Goal: Check status: Check status

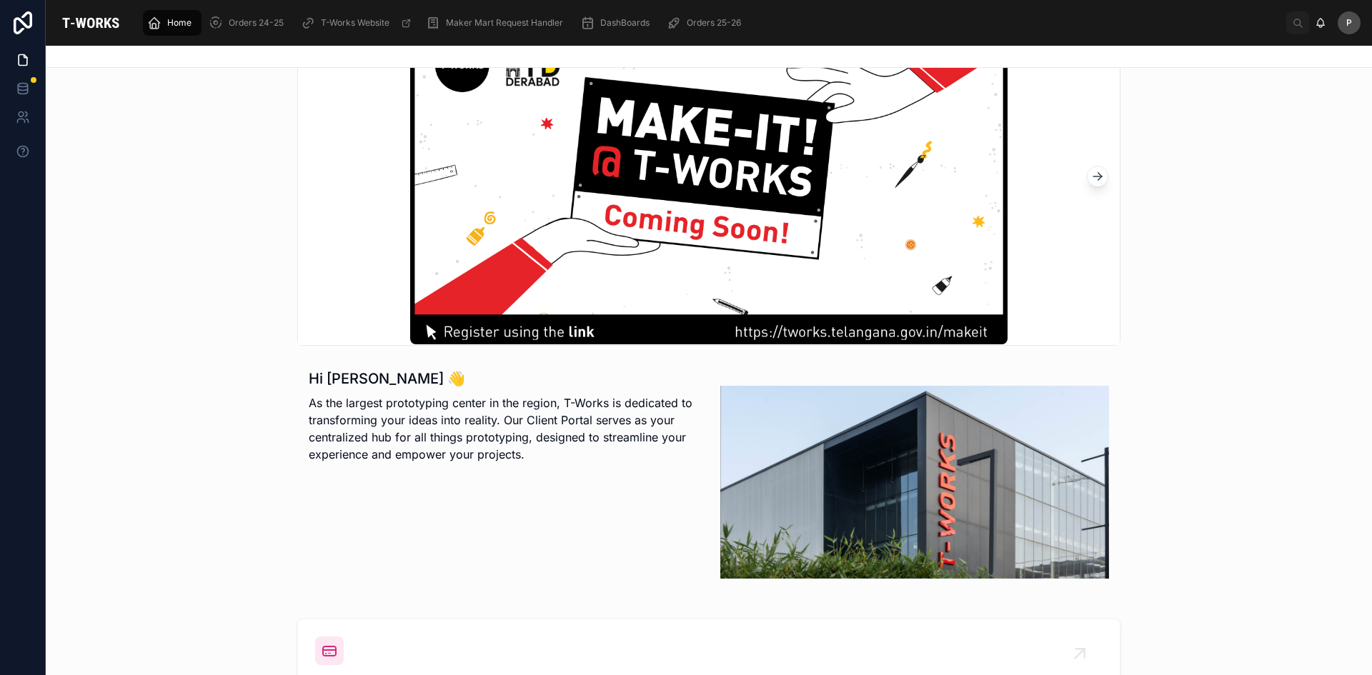
scroll to position [214, 0]
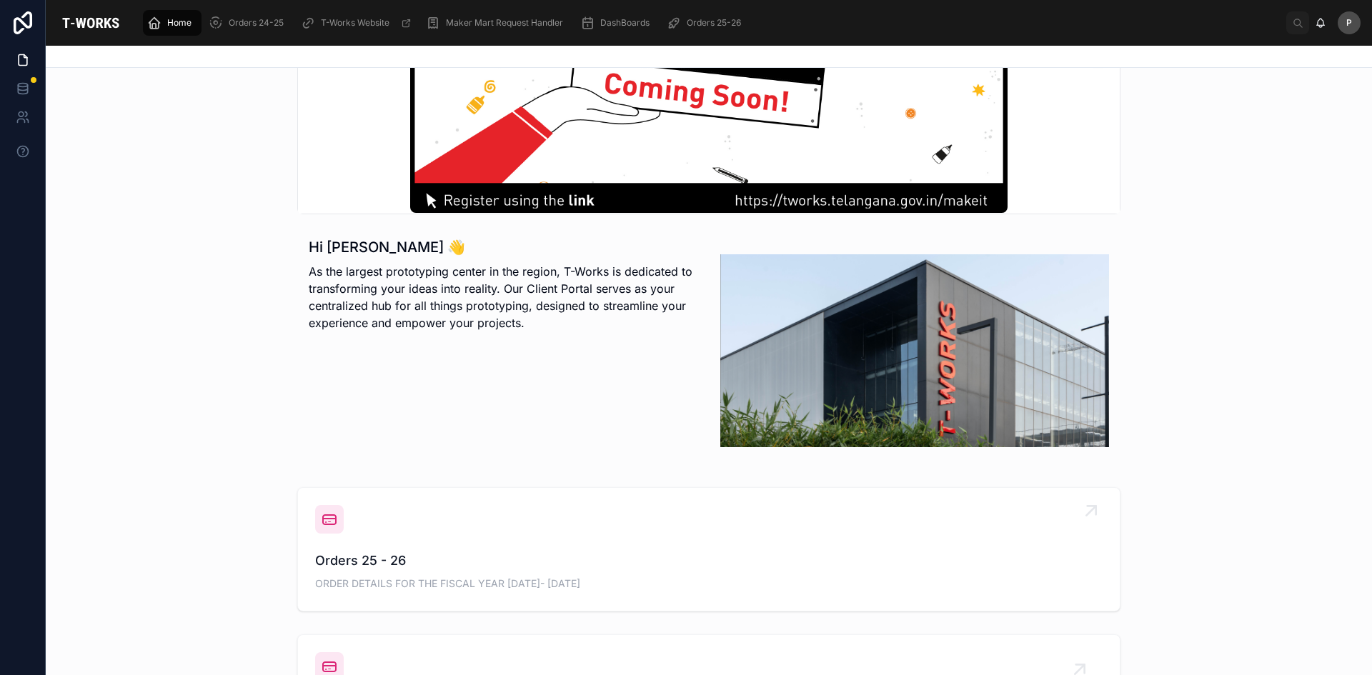
click at [362, 561] on span "Orders 25 - 26" at bounding box center [708, 561] width 787 height 20
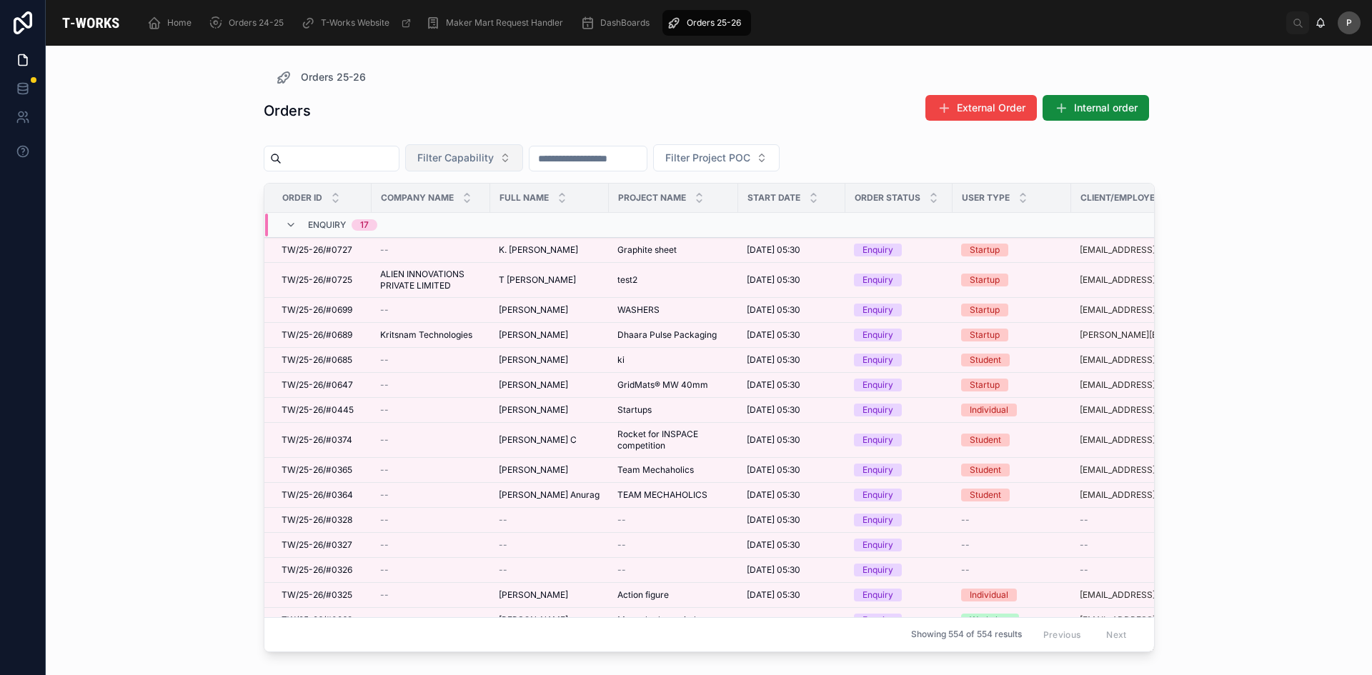
click at [494, 160] on span "Filter Capability" at bounding box center [455, 158] width 76 height 14
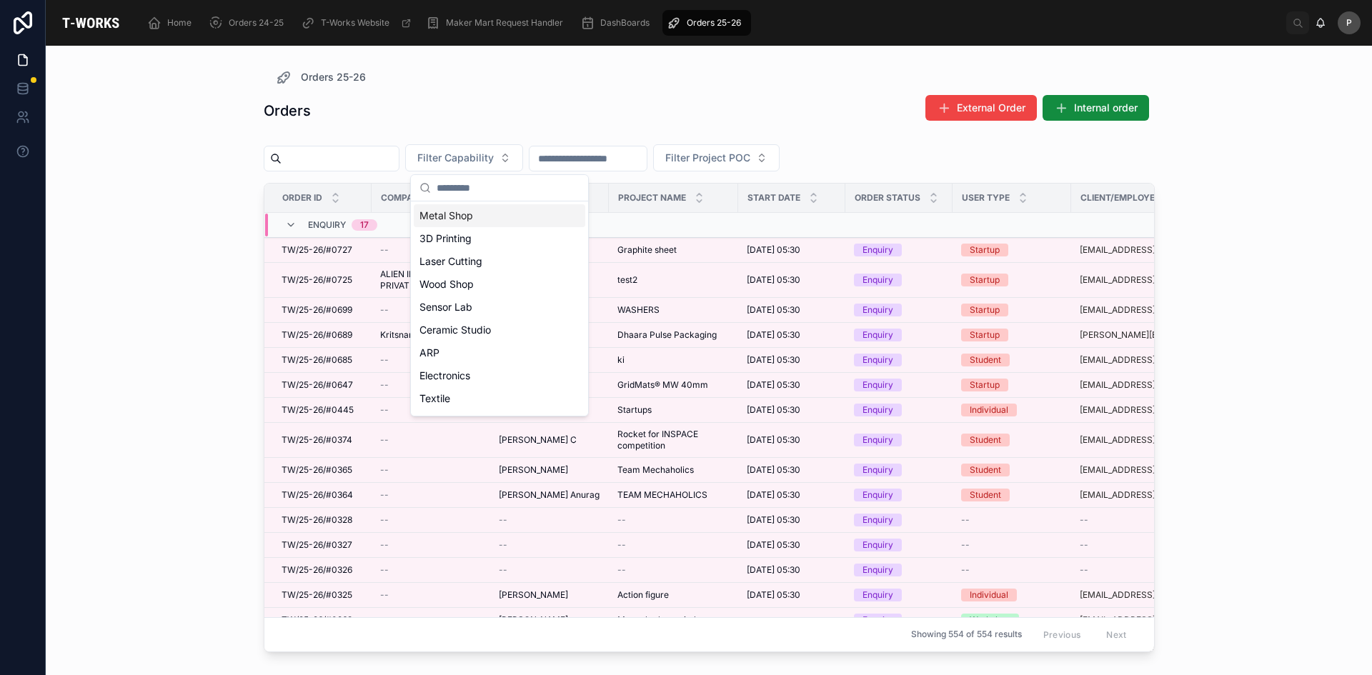
click at [451, 219] on div "Metal Shop" at bounding box center [499, 215] width 171 height 23
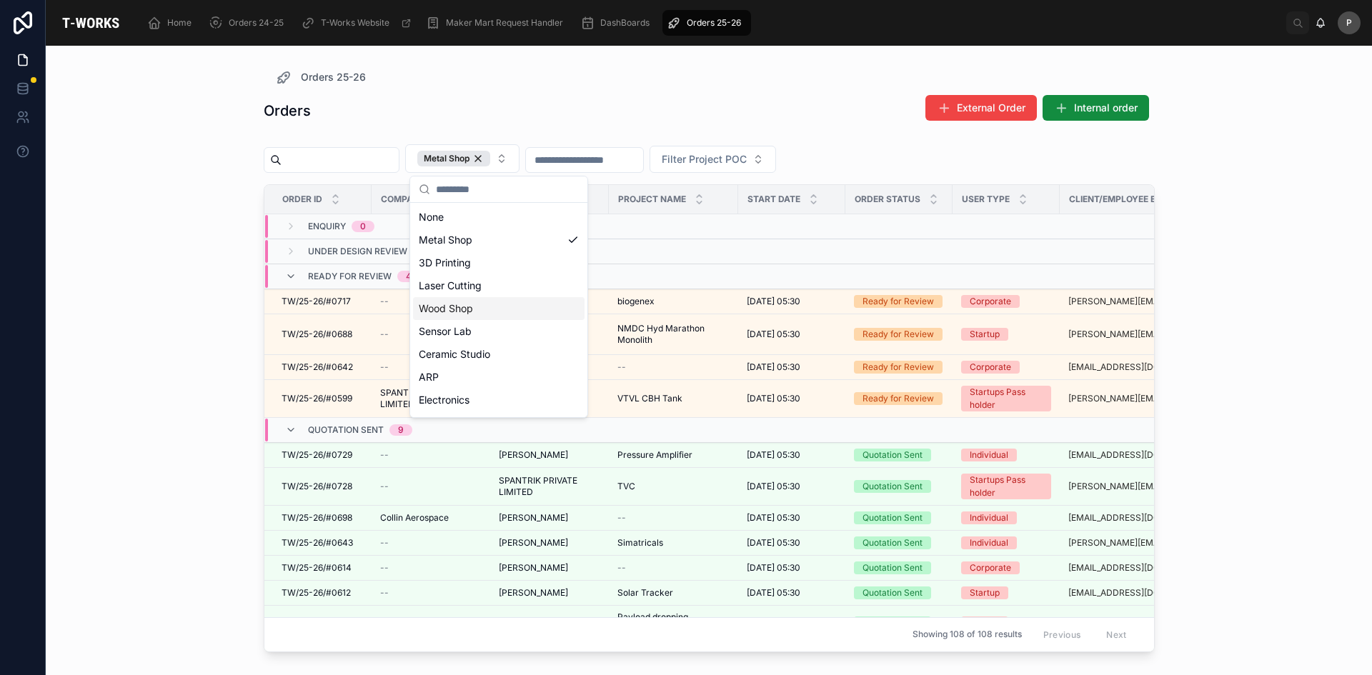
click at [194, 374] on div "Orders 25-26 Orders External Order Internal order Metal Shop Filter Project POC…" at bounding box center [709, 361] width 1326 height 630
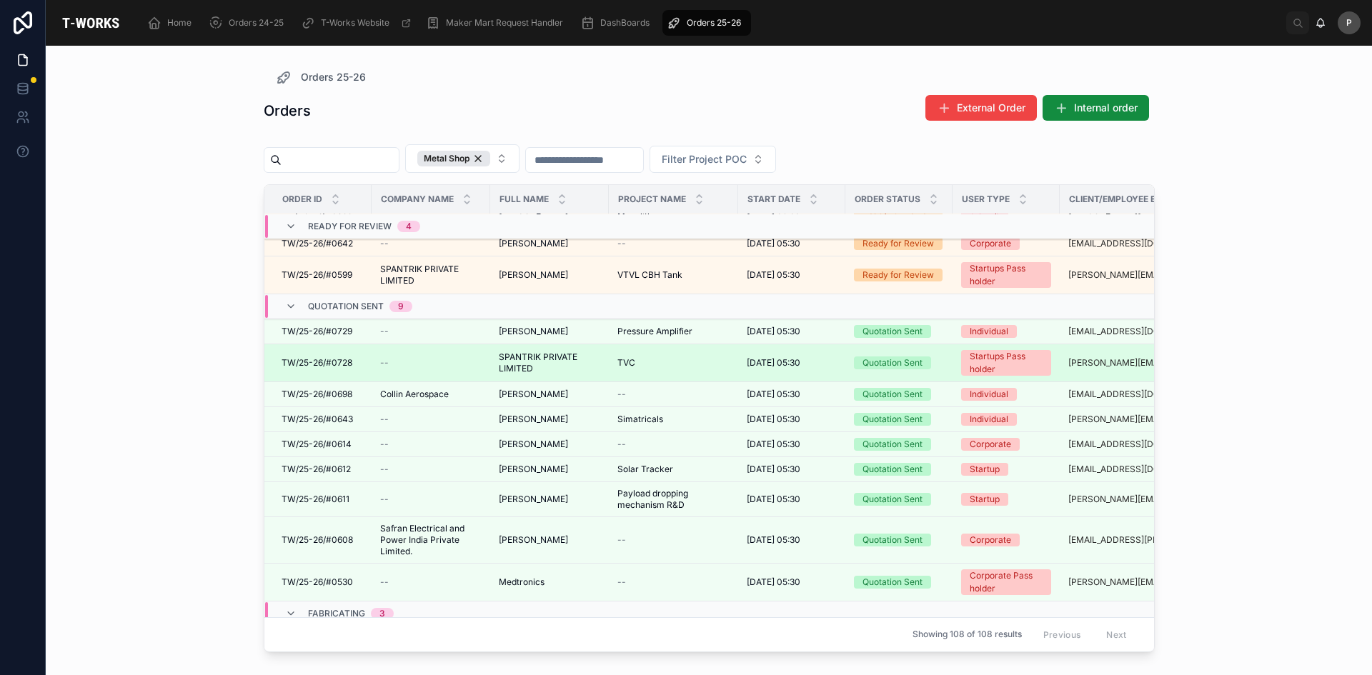
scroll to position [286, 0]
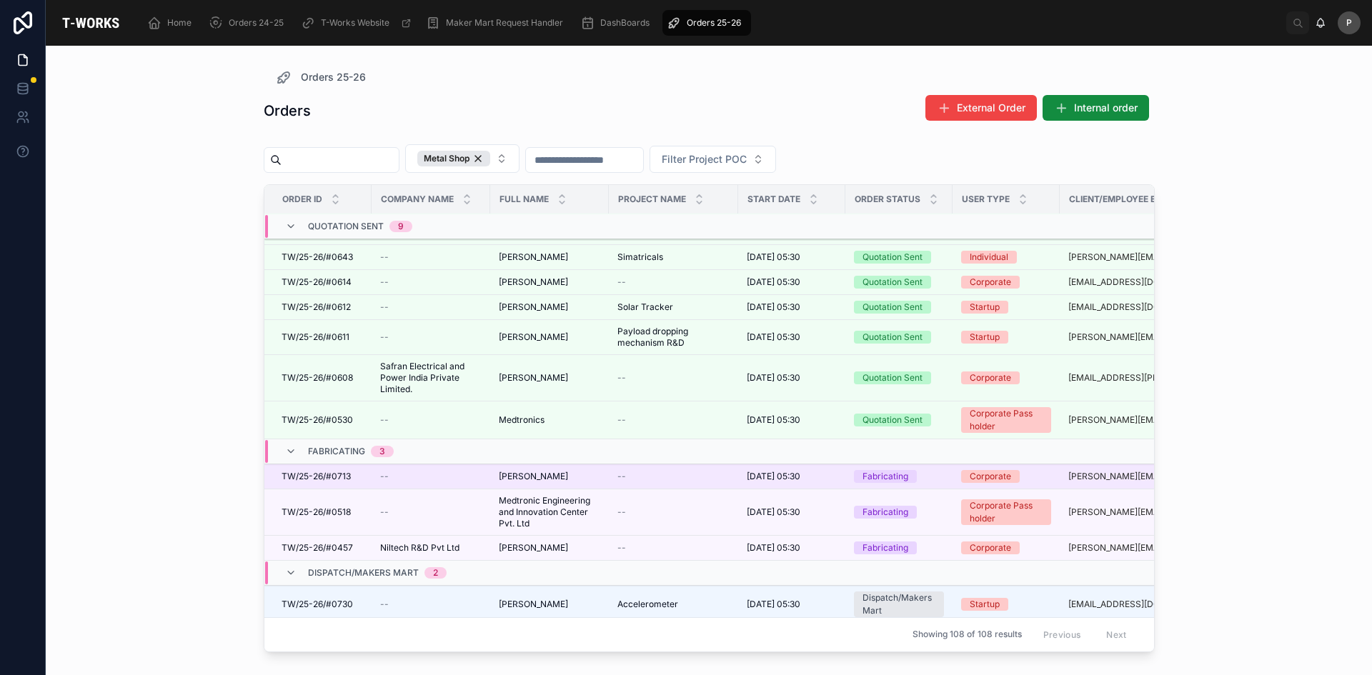
click at [526, 472] on span "[PERSON_NAME]" at bounding box center [533, 476] width 69 height 11
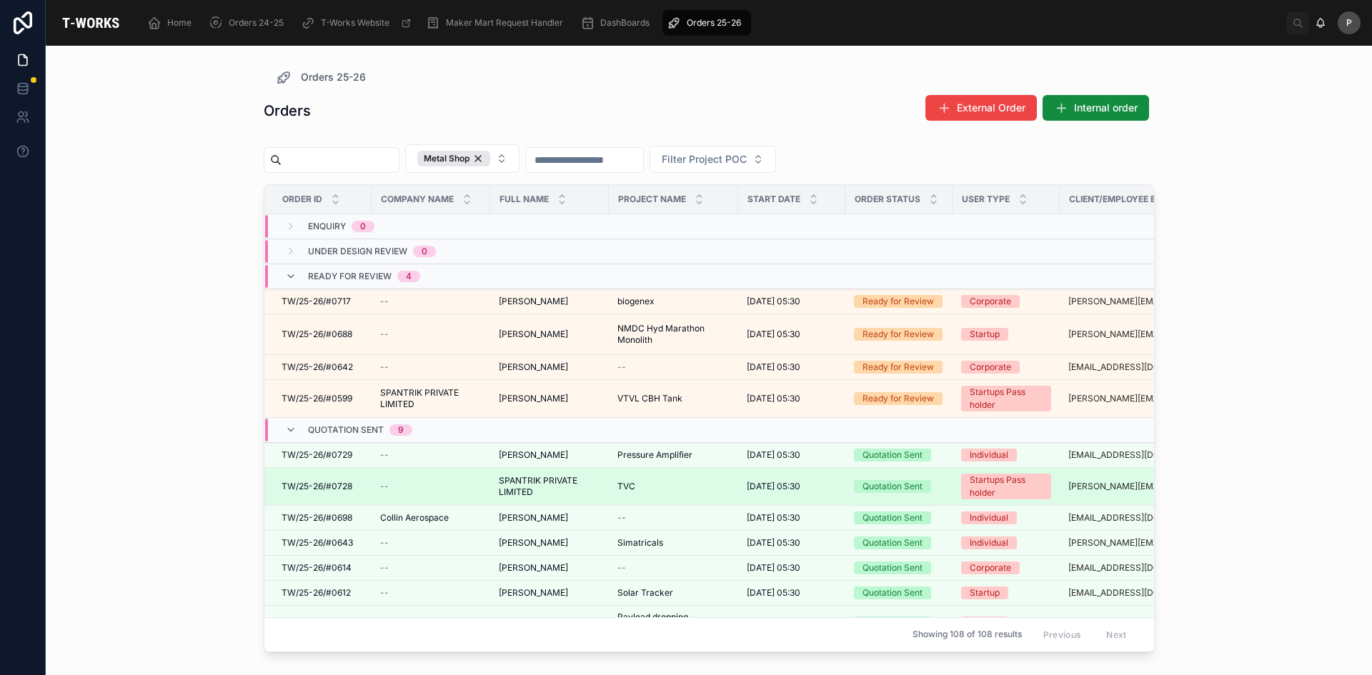
click at [546, 489] on span "SPANTRIK PRIVATE LIMITED" at bounding box center [549, 486] width 101 height 23
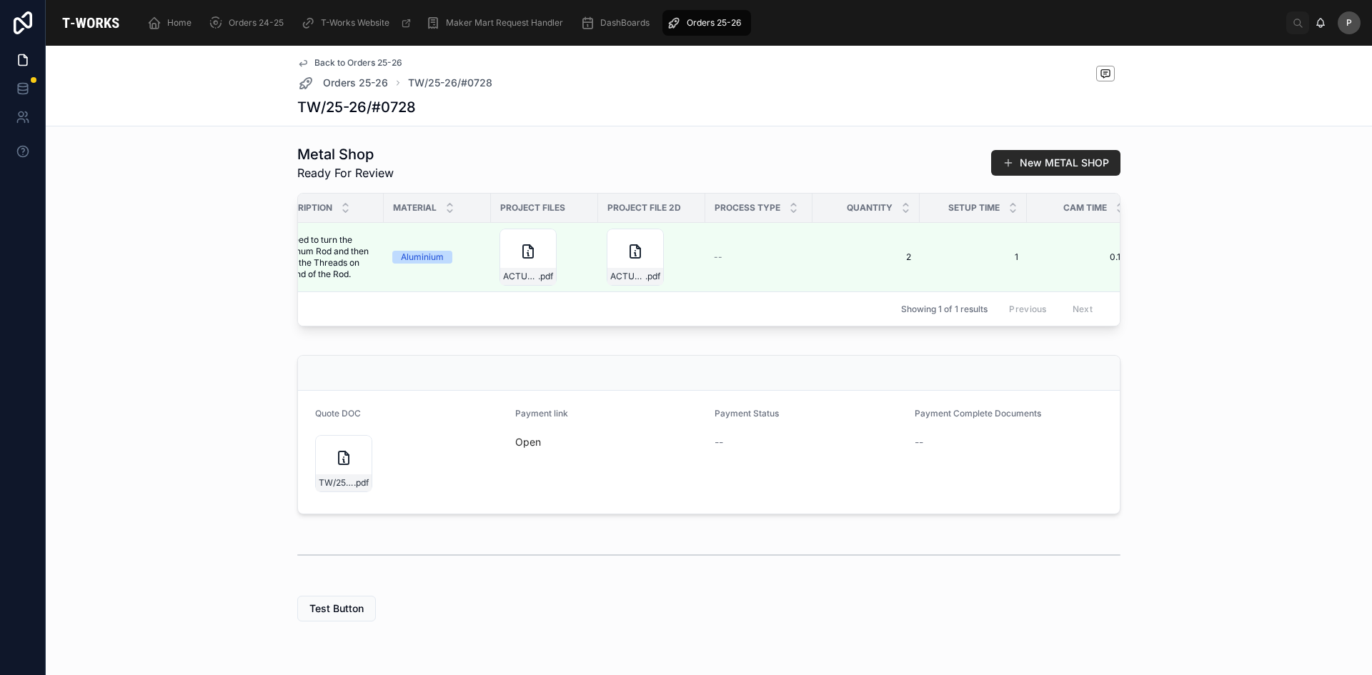
scroll to position [0, 432]
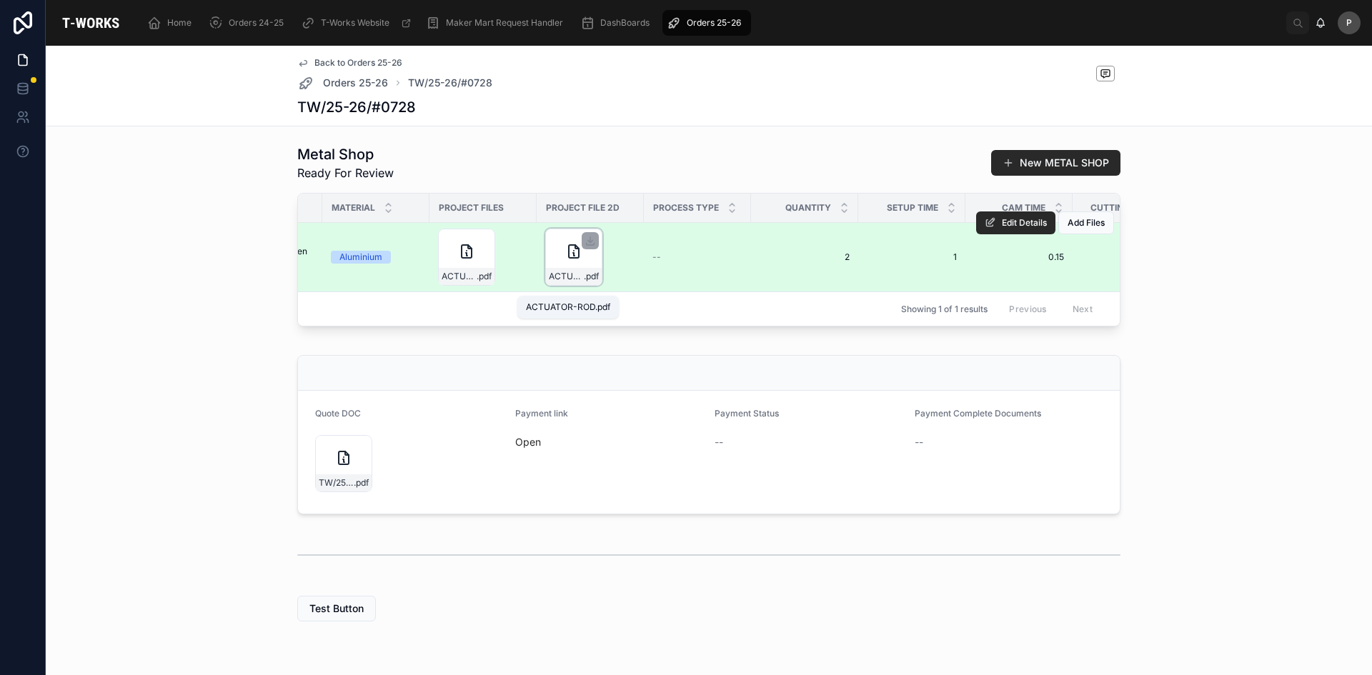
click at [584, 282] on span ".pdf" at bounding box center [591, 276] width 15 height 11
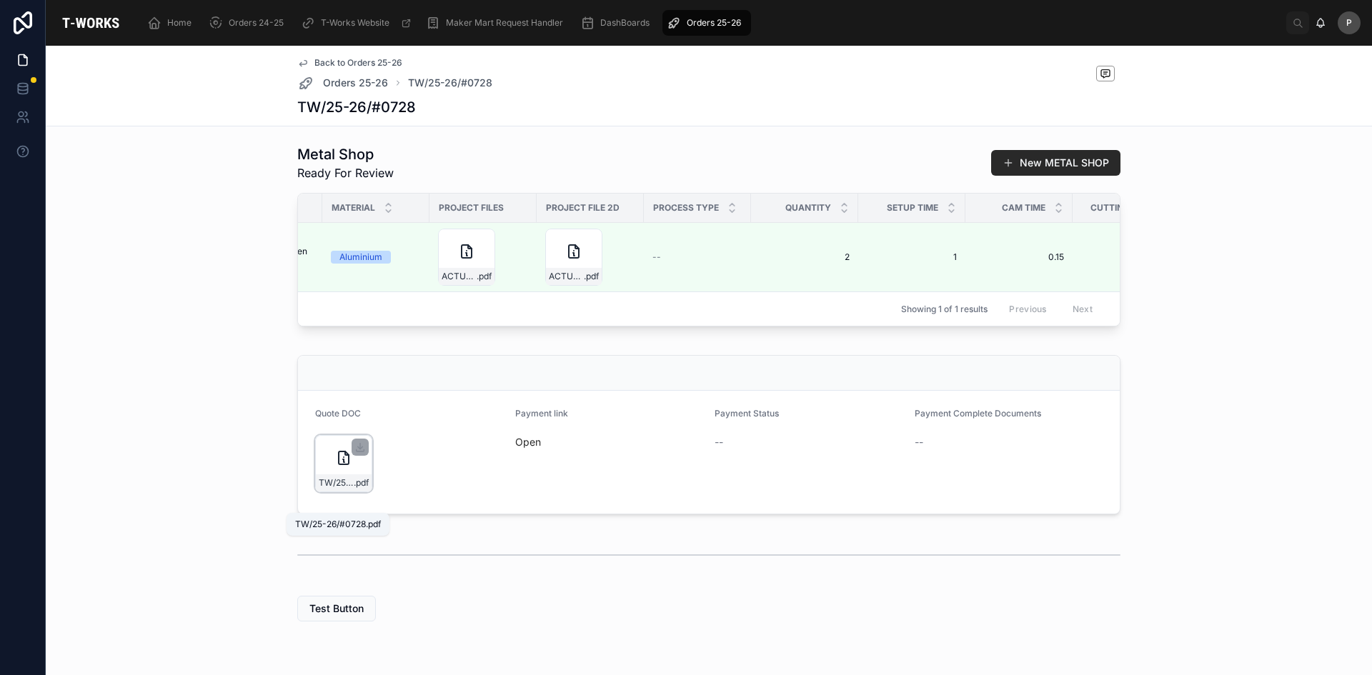
click at [354, 489] on span ".pdf" at bounding box center [361, 482] width 15 height 11
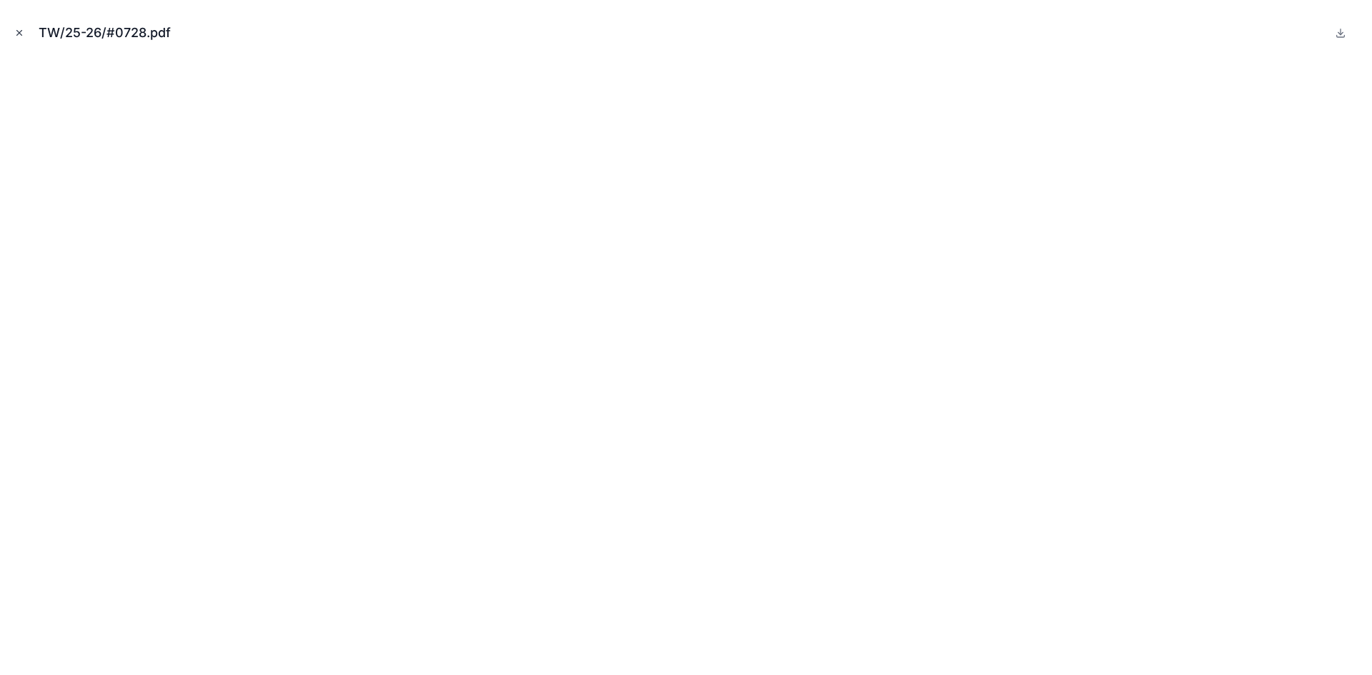
click at [16, 31] on icon "Close modal" at bounding box center [19, 33] width 10 height 10
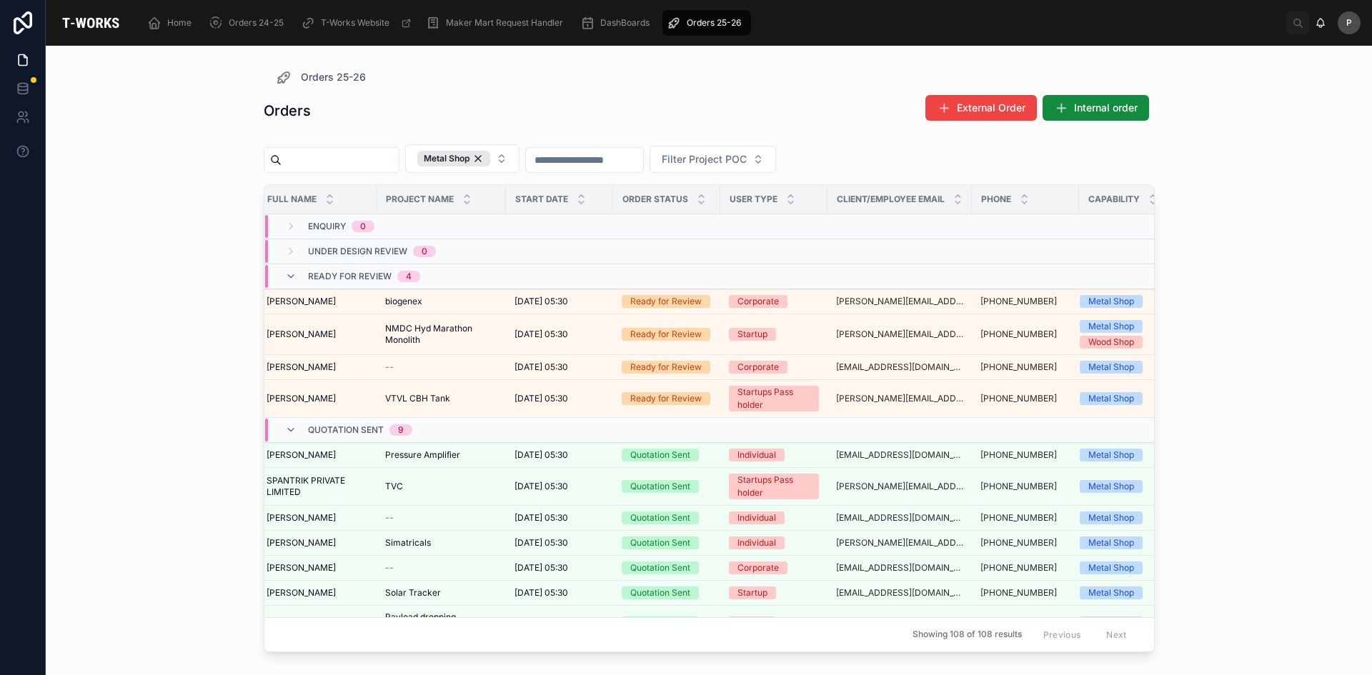
scroll to position [0, 277]
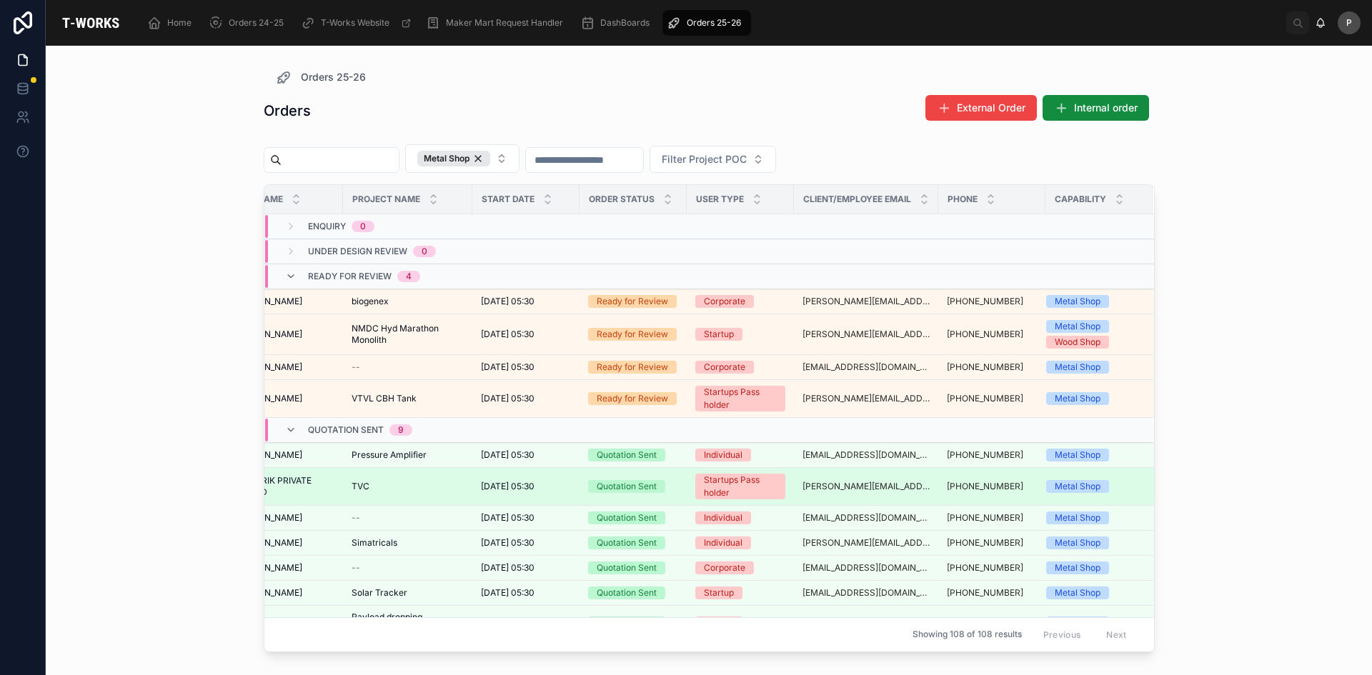
click at [612, 489] on div "Quotation Sent" at bounding box center [627, 486] width 60 height 13
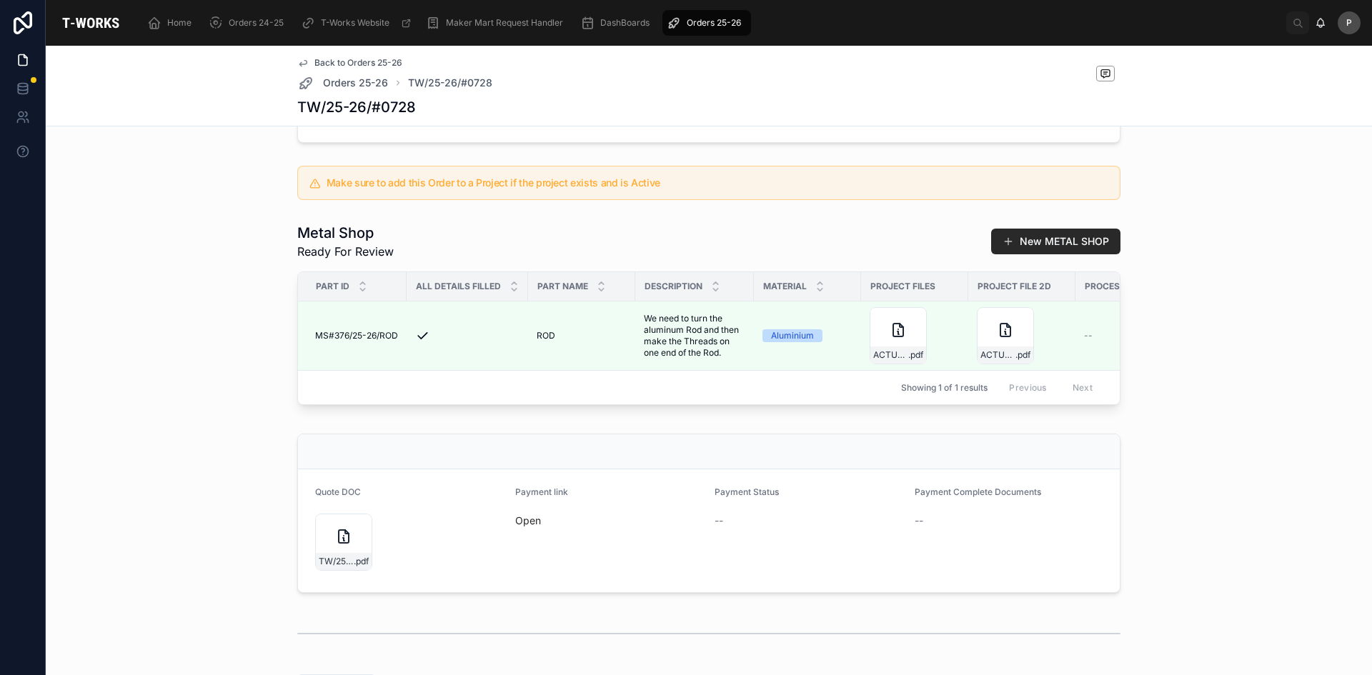
scroll to position [422, 0]
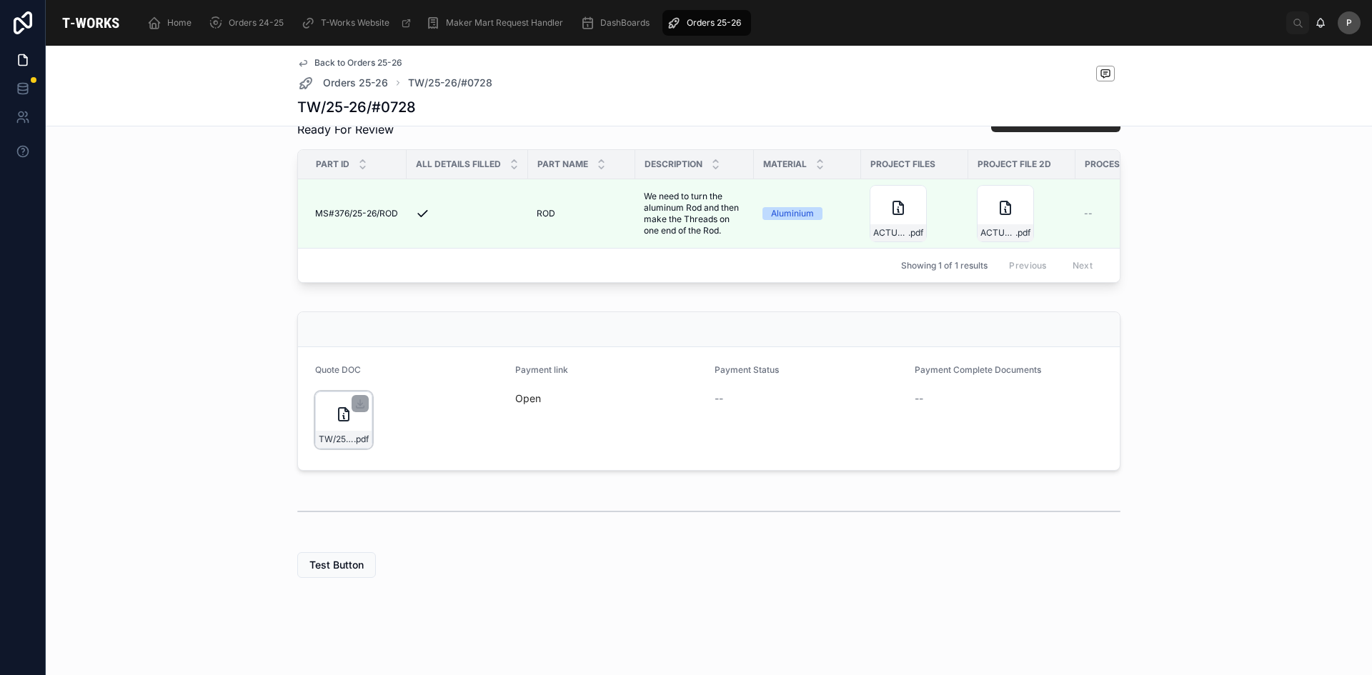
click at [348, 420] on div "TW/25-26/#0728 .pdf" at bounding box center [343, 420] width 57 height 57
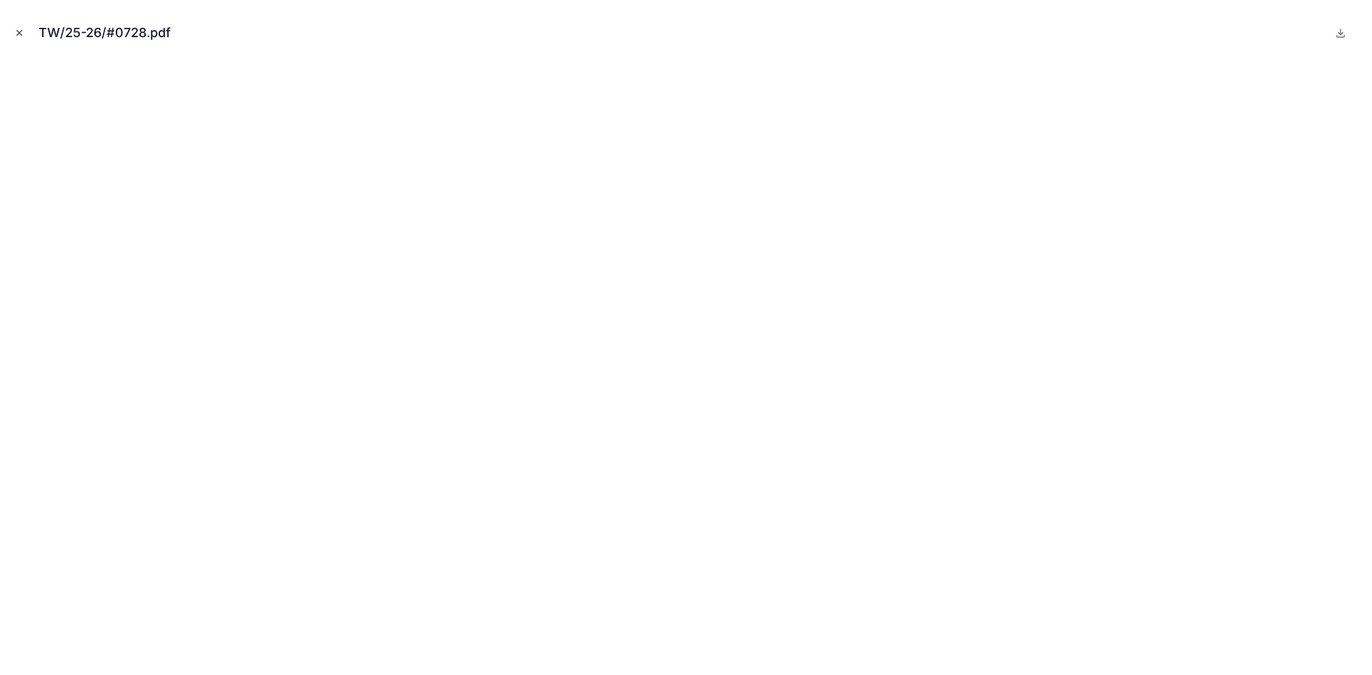
click at [19, 35] on icon "Close modal" at bounding box center [19, 33] width 10 height 10
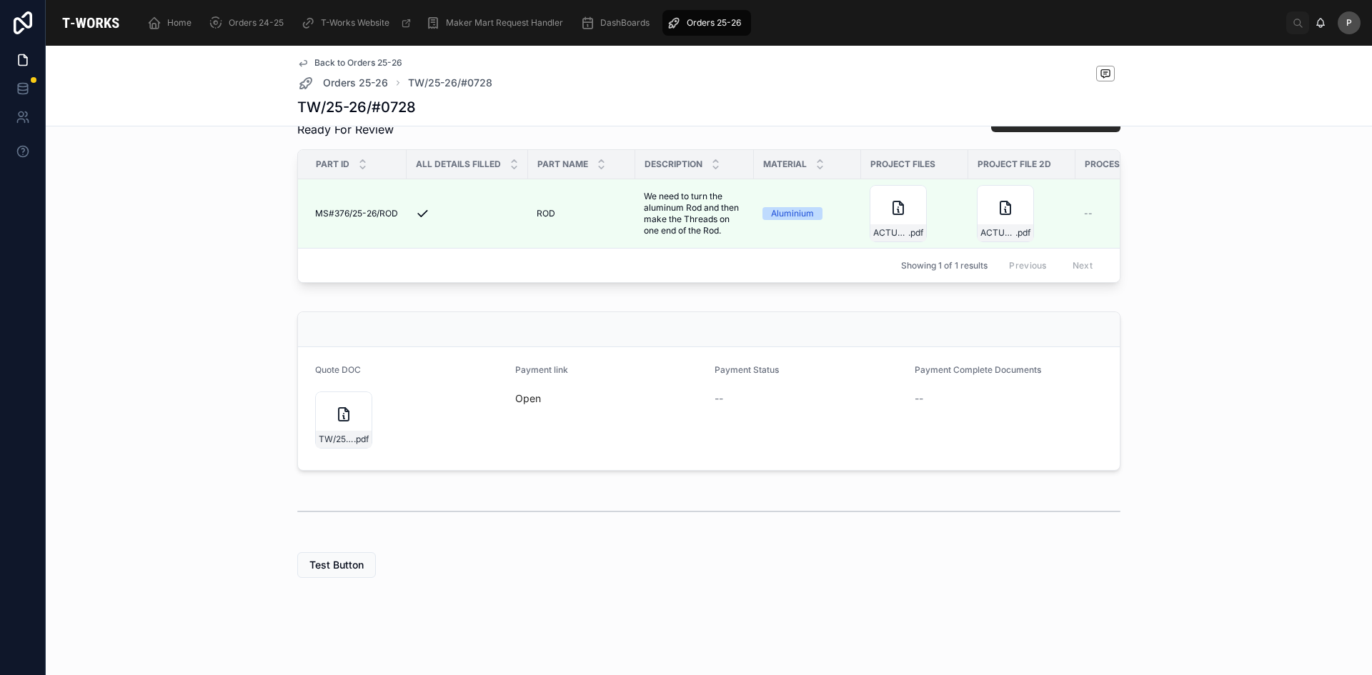
scroll to position [422, 0]
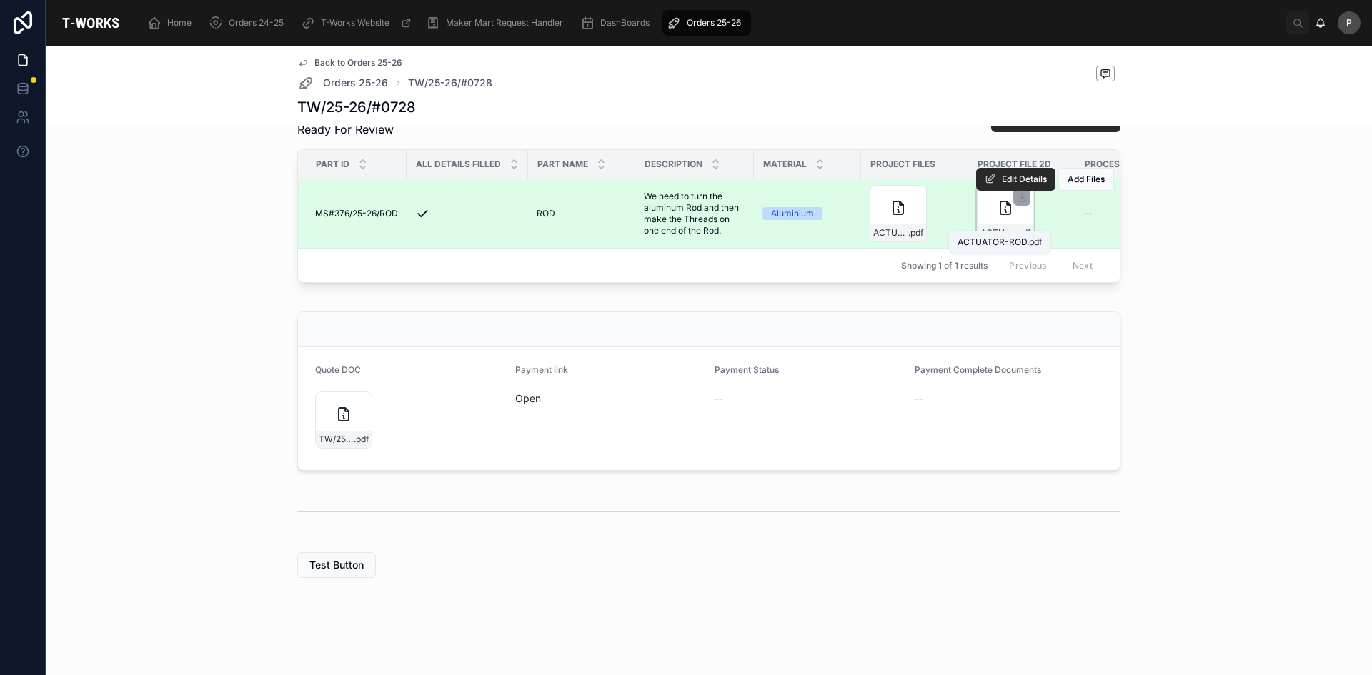
click at [988, 227] on span "ACTUATOR-ROD" at bounding box center [997, 232] width 35 height 11
